Goal: Information Seeking & Learning: Learn about a topic

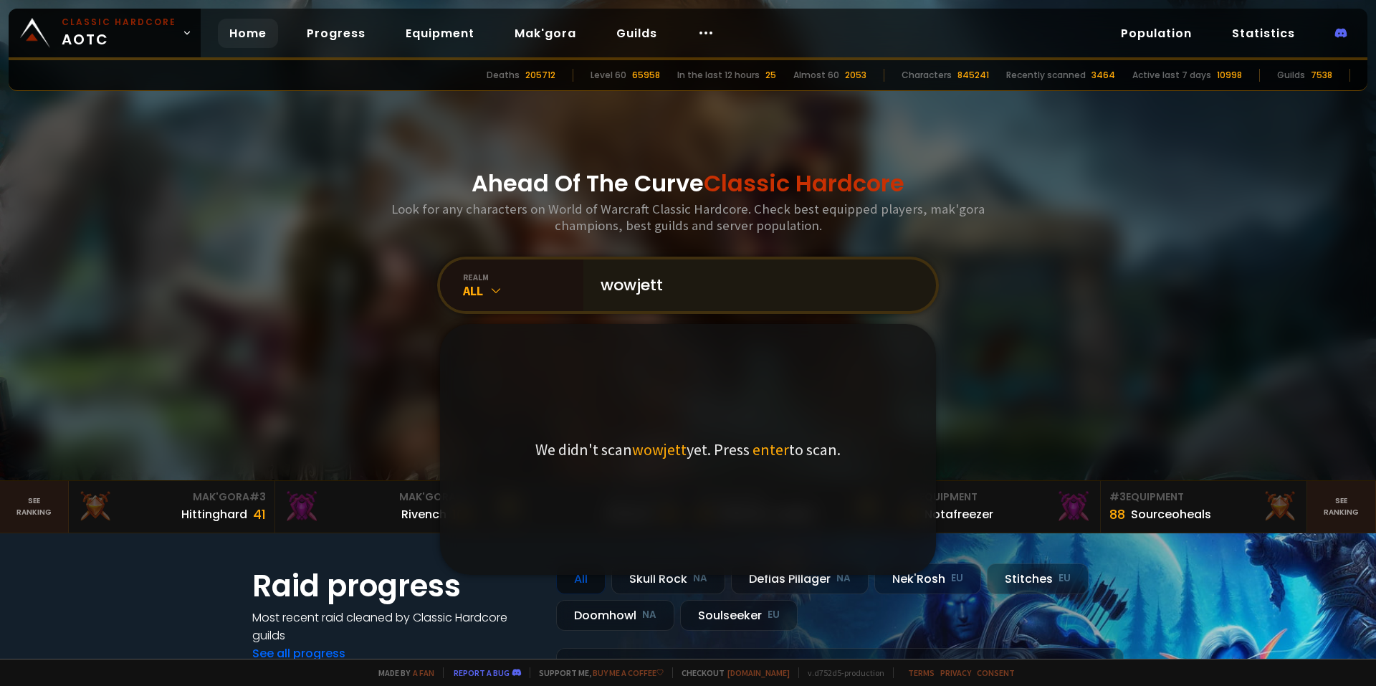
click at [682, 268] on input "wowjett" at bounding box center [755, 285] width 327 height 52
click at [685, 274] on input "wowjett" at bounding box center [755, 285] width 327 height 52
click at [646, 280] on input "wowjett" at bounding box center [755, 285] width 327 height 52
type input "wowjott"
click at [691, 291] on input "wowjott" at bounding box center [755, 285] width 327 height 52
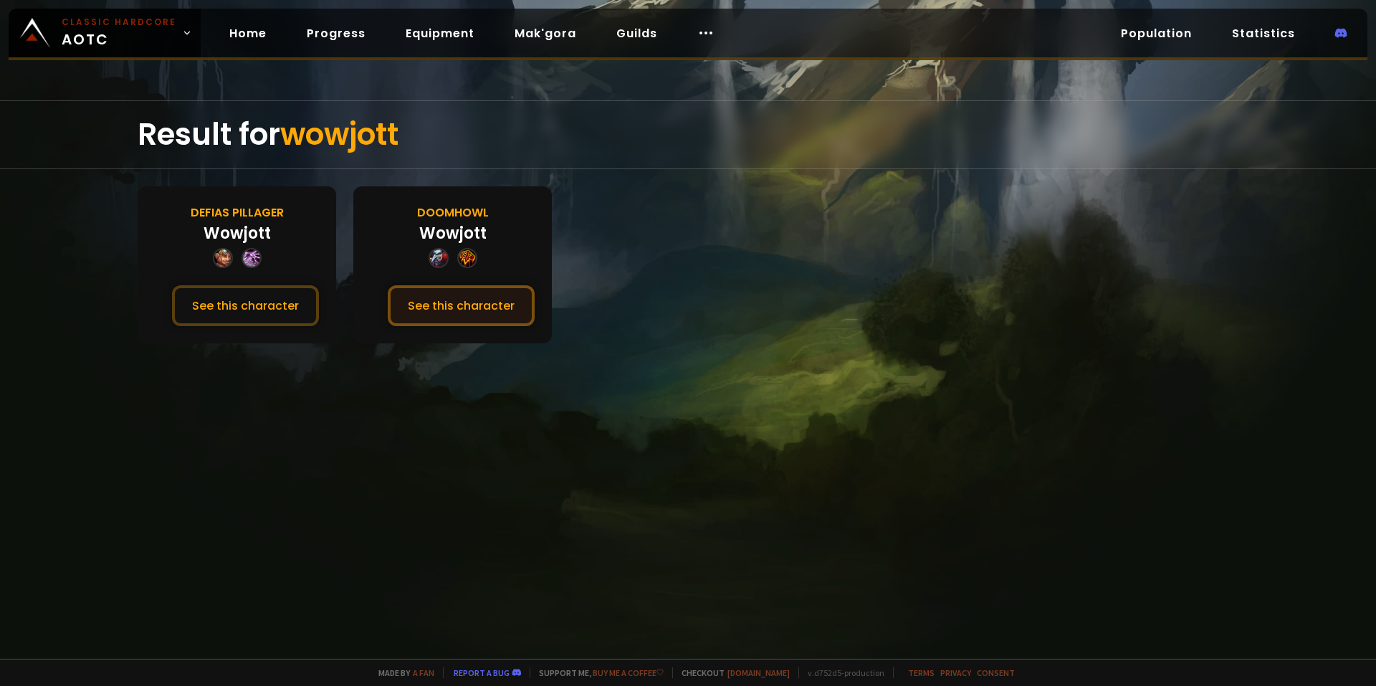
drag, startPoint x: 438, startPoint y: 318, endPoint x: 471, endPoint y: 311, distance: 33.0
click at [471, 311] on button "See this character" at bounding box center [461, 305] width 147 height 41
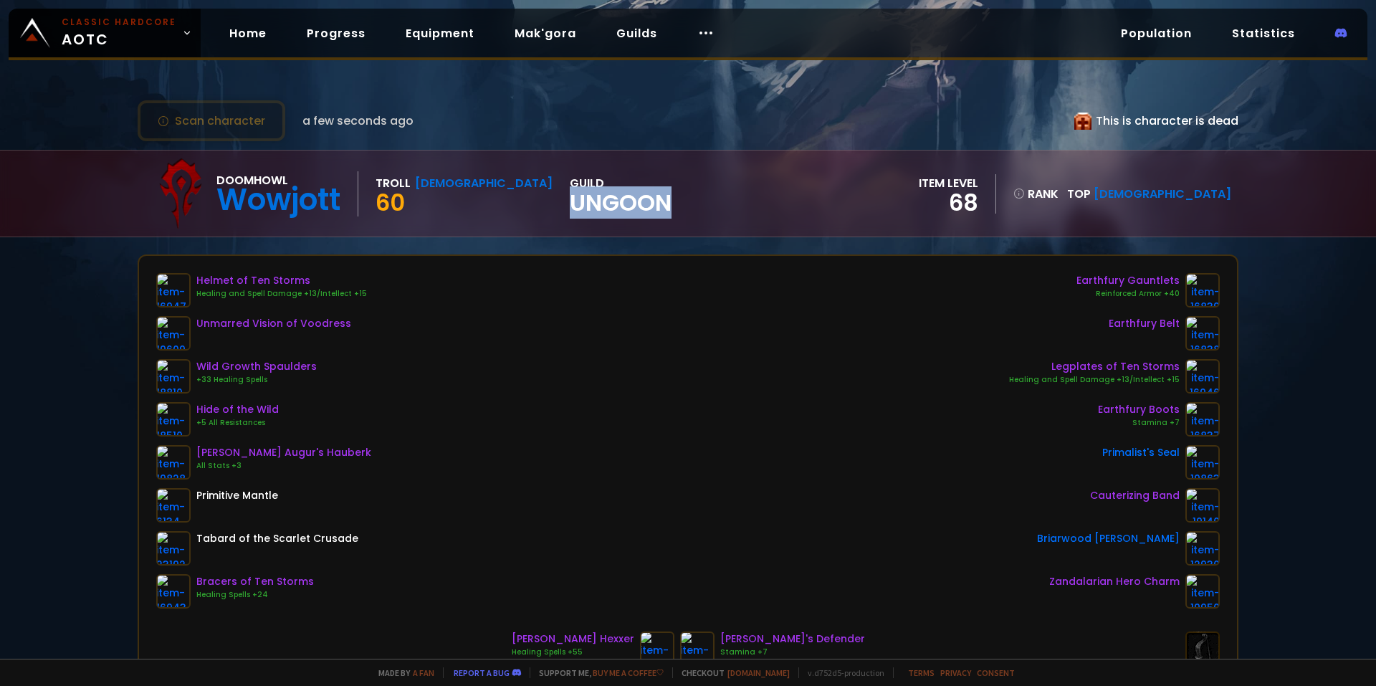
drag, startPoint x: 486, startPoint y: 208, endPoint x: 600, endPoint y: 207, distance: 113.2
click at [599, 207] on div "Doomhowl Wowjott Troll Shaman 60 guild Ungoon item level 68 rank Top [DEMOGRAPH…" at bounding box center [688, 193] width 1100 height 86
click at [600, 207] on div "Doomhowl Wowjott Troll Shaman 60 guild Ungoon item level 68 rank Top [DEMOGRAPH…" at bounding box center [688, 193] width 1100 height 86
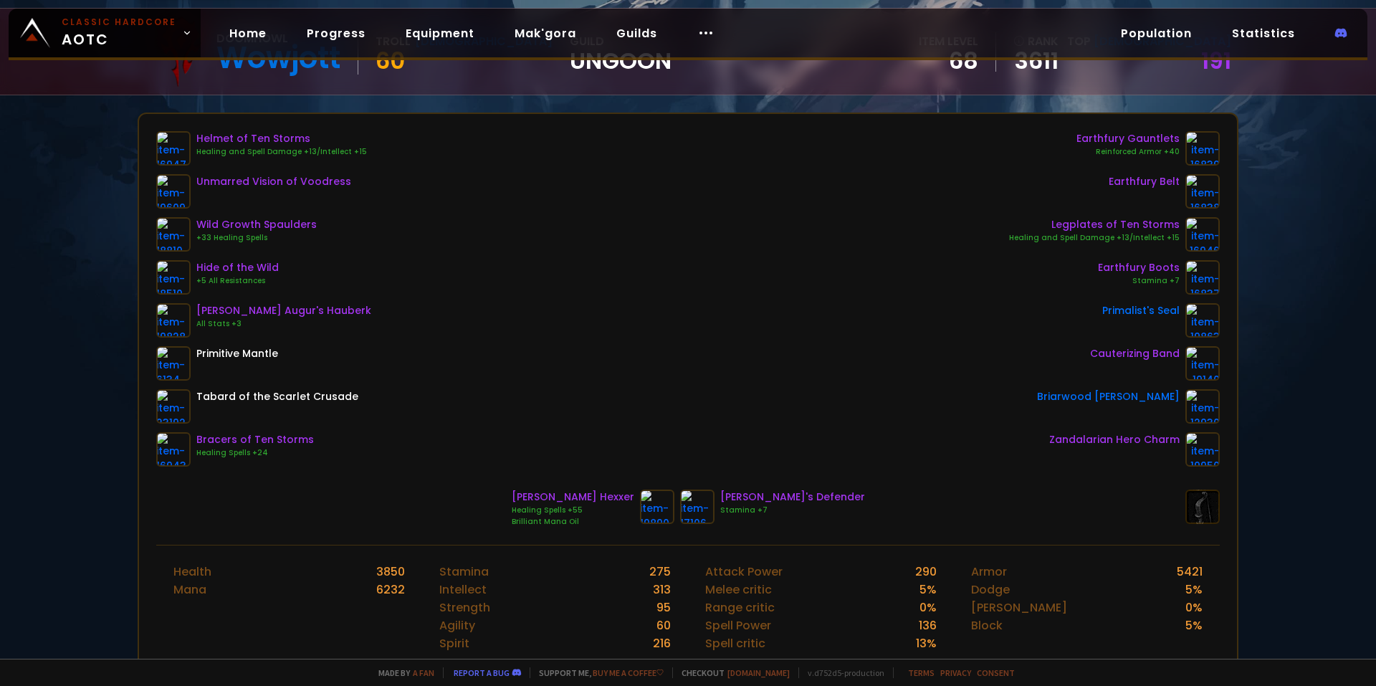
scroll to position [143, 0]
drag, startPoint x: 1211, startPoint y: 355, endPoint x: 1313, endPoint y: 233, distance: 158.7
drag, startPoint x: 775, startPoint y: 204, endPoint x: 413, endPoint y: 271, distance: 367.2
drag, startPoint x: 200, startPoint y: 239, endPoint x: 255, endPoint y: 236, distance: 55.3
click at [255, 236] on div "+33 Healing Spells" at bounding box center [256, 236] width 120 height 11
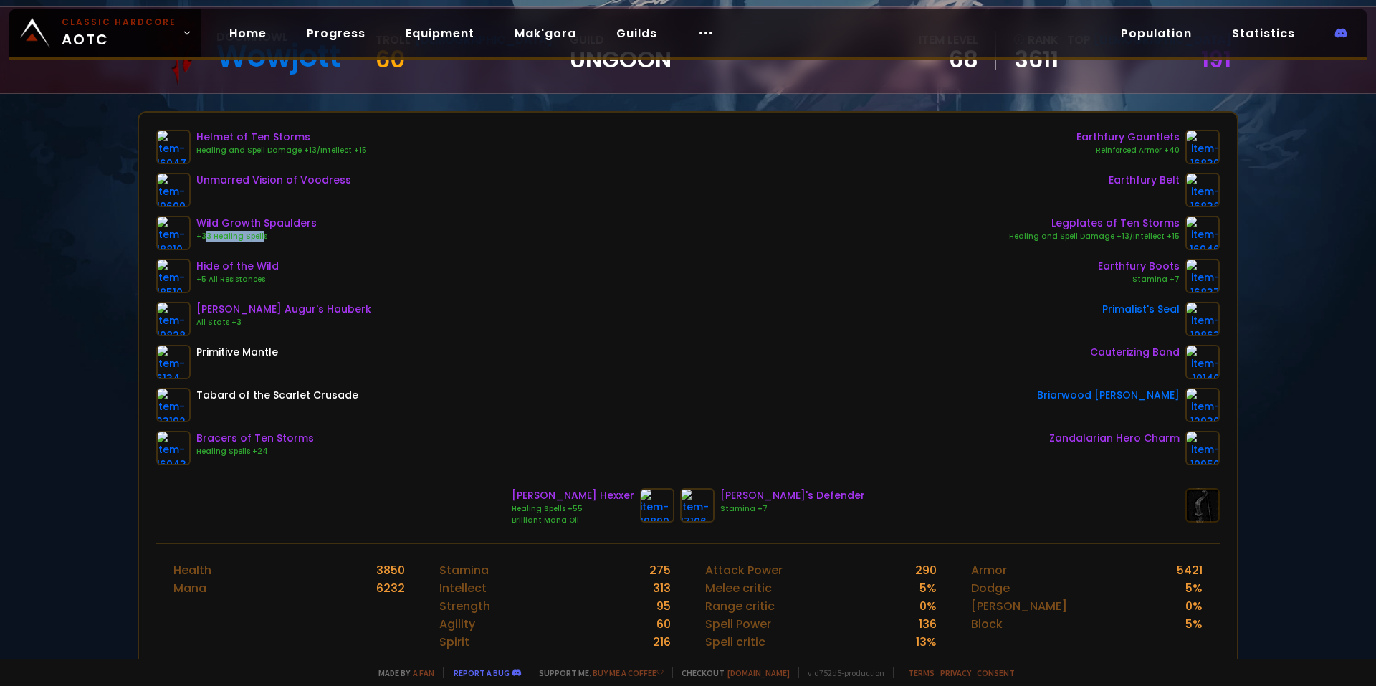
click at [256, 235] on div "+33 Healing Spells" at bounding box center [256, 236] width 120 height 11
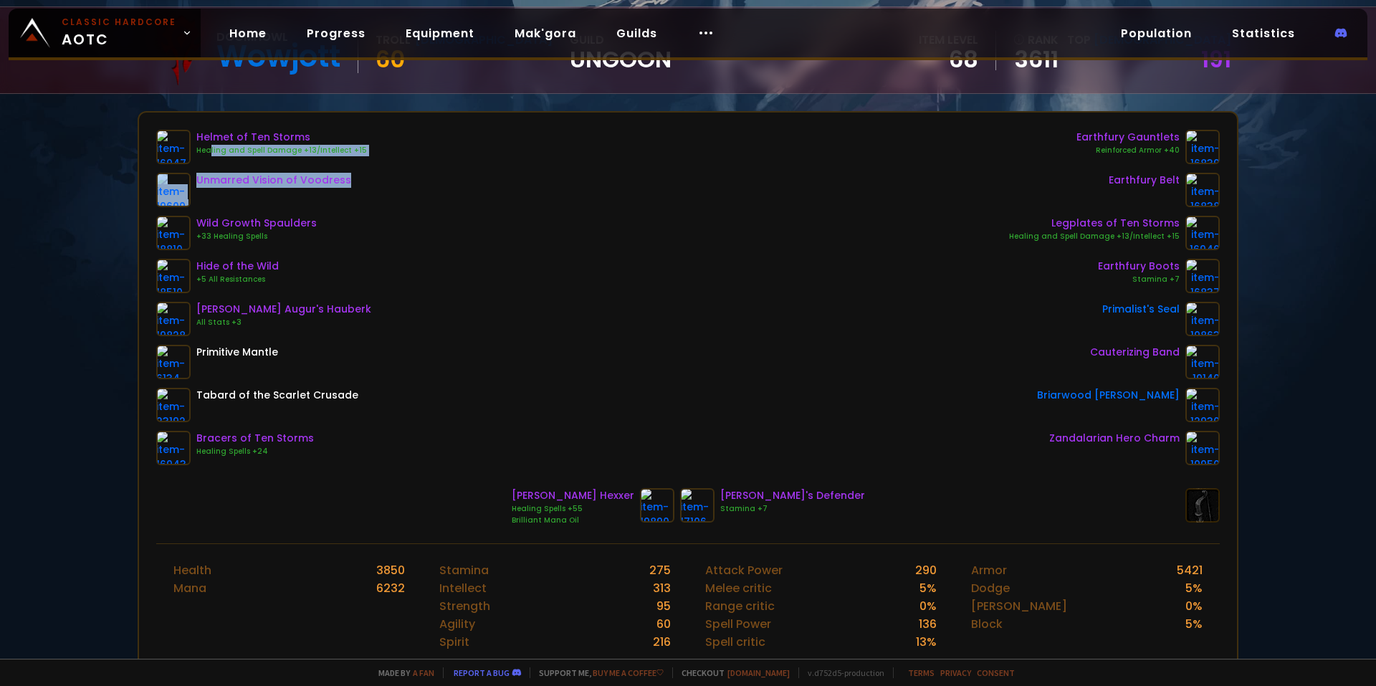
drag, startPoint x: 205, startPoint y: 153, endPoint x: 651, endPoint y: 199, distance: 448.1
click at [515, 177] on div "Helmet of Ten Storms Healing and Spell Damage +13/Intellect +15 Unmarred Vision…" at bounding box center [687, 297] width 1063 height 335
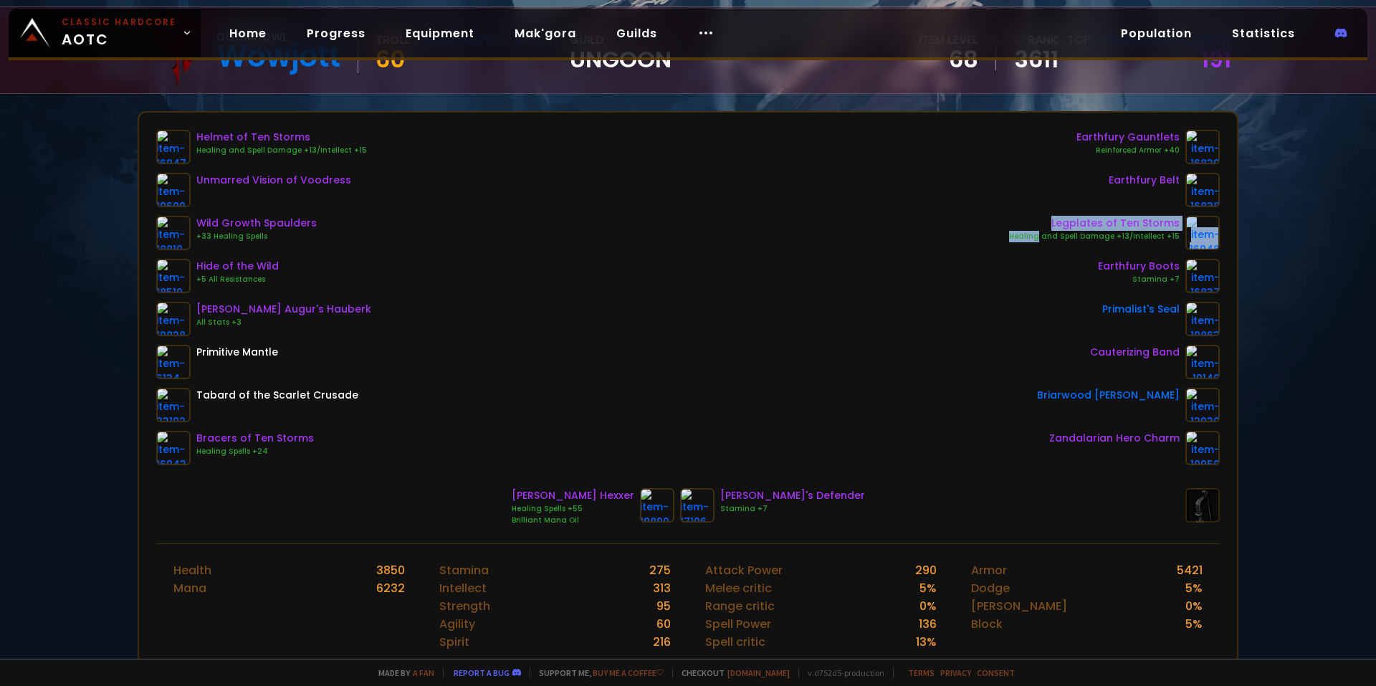
drag, startPoint x: 1035, startPoint y: 235, endPoint x: 1189, endPoint y: 251, distance: 154.9
click at [1189, 251] on div "Earthfury Gauntlets Reinforced Armor +40 Earthfury Belt Legplates of Ten Storms…" at bounding box center [1114, 297] width 211 height 335
click at [588, 365] on div "Helmet of Ten Storms Healing and Spell Damage +13/Intellect +15 Unmarred Vision…" at bounding box center [687, 297] width 1063 height 335
drag, startPoint x: 569, startPoint y: 509, endPoint x: 605, endPoint y: 509, distance: 35.8
click at [605, 509] on div "Healing Spells +55" at bounding box center [573, 508] width 123 height 11
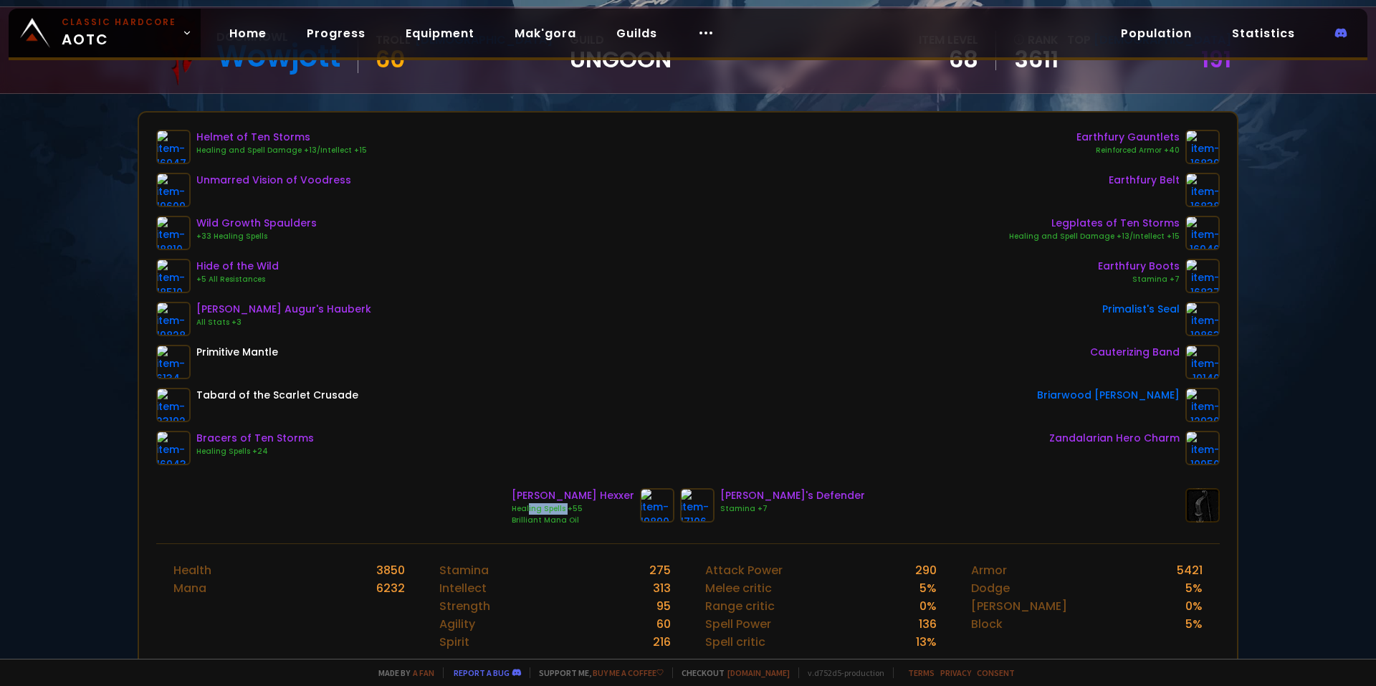
click at [605, 509] on div "Healing Spells +55" at bounding box center [573, 508] width 123 height 11
drag, startPoint x: 572, startPoint y: 494, endPoint x: 613, endPoint y: 497, distance: 41.7
click at [613, 497] on div "[PERSON_NAME] Hexxer" at bounding box center [573, 495] width 123 height 15
click at [616, 496] on div "[PERSON_NAME] Hexxer" at bounding box center [573, 495] width 123 height 15
click at [563, 408] on div "Helmet of Ten Storms Healing and Spell Damage +13/Intellect +15 Unmarred Vision…" at bounding box center [687, 297] width 1063 height 335
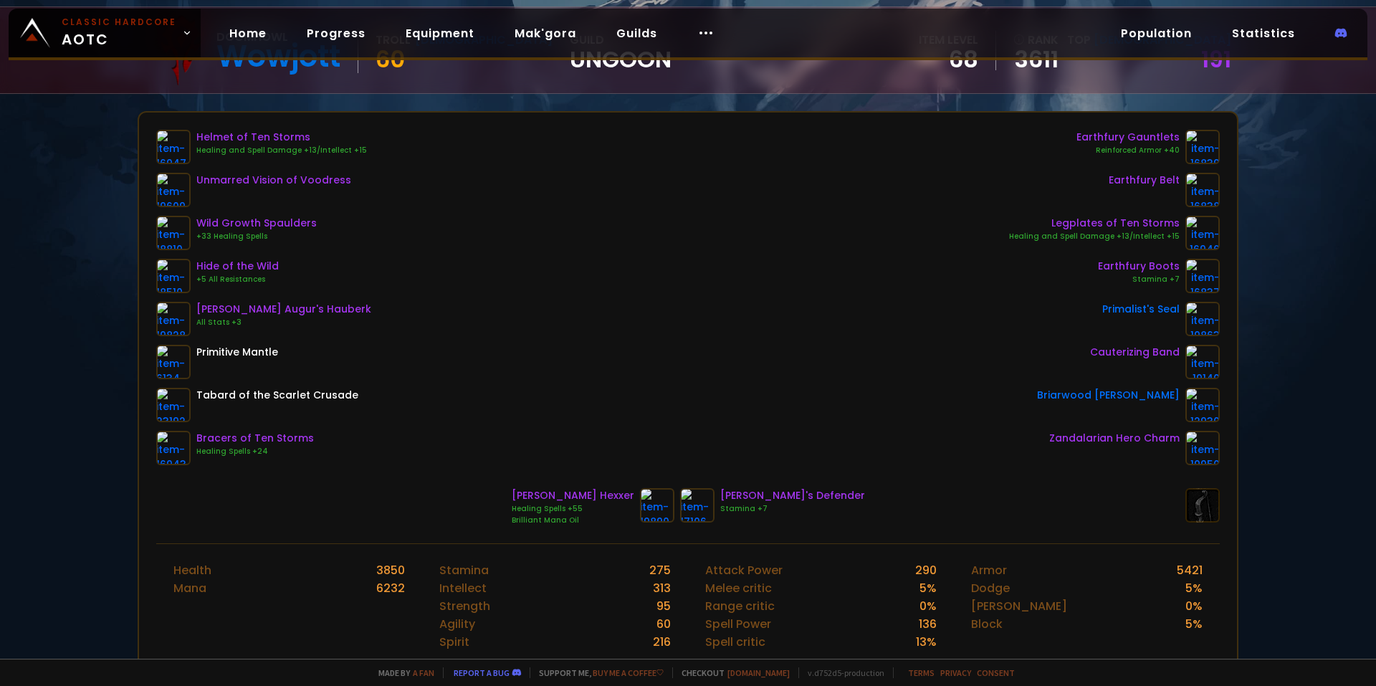
drag, startPoint x: 167, startPoint y: 454, endPoint x: 594, endPoint y: 284, distance: 459.5
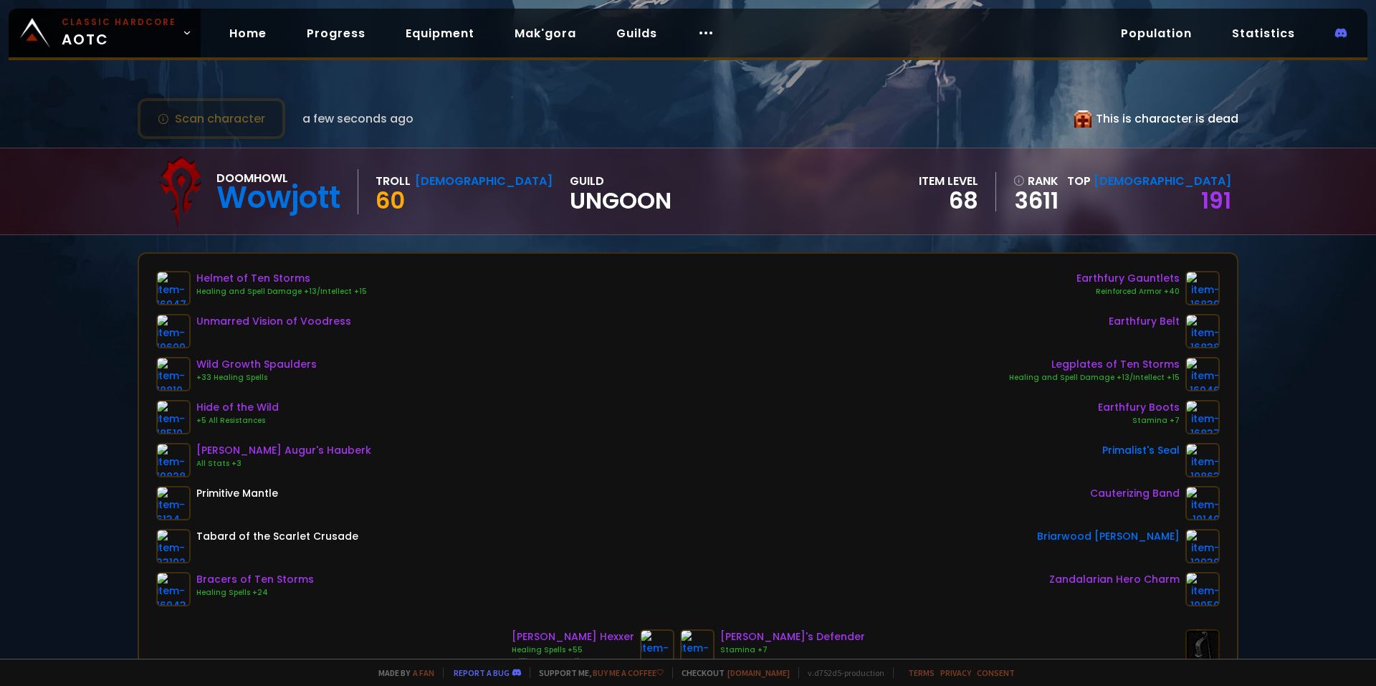
scroll to position [0, 0]
drag, startPoint x: 588, startPoint y: 262, endPoint x: 605, endPoint y: 272, distance: 19.9
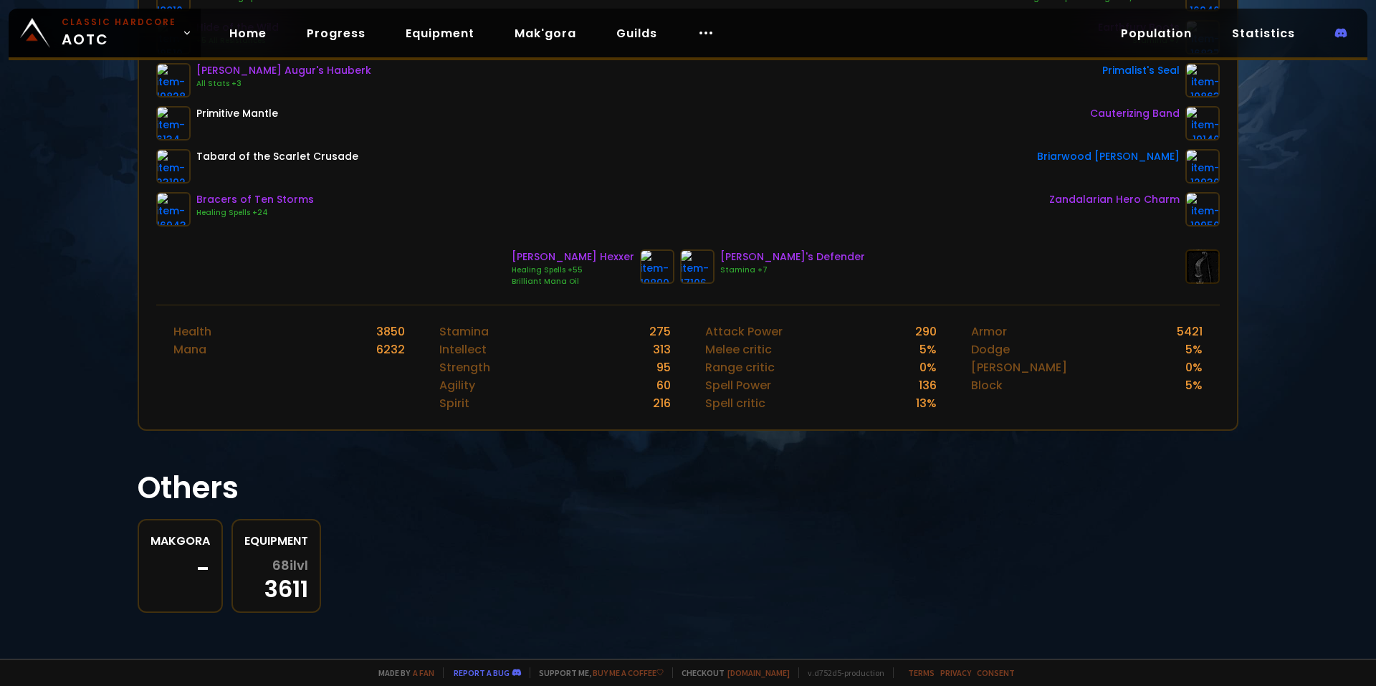
scroll to position [24, 0]
